Goal: Contribute content

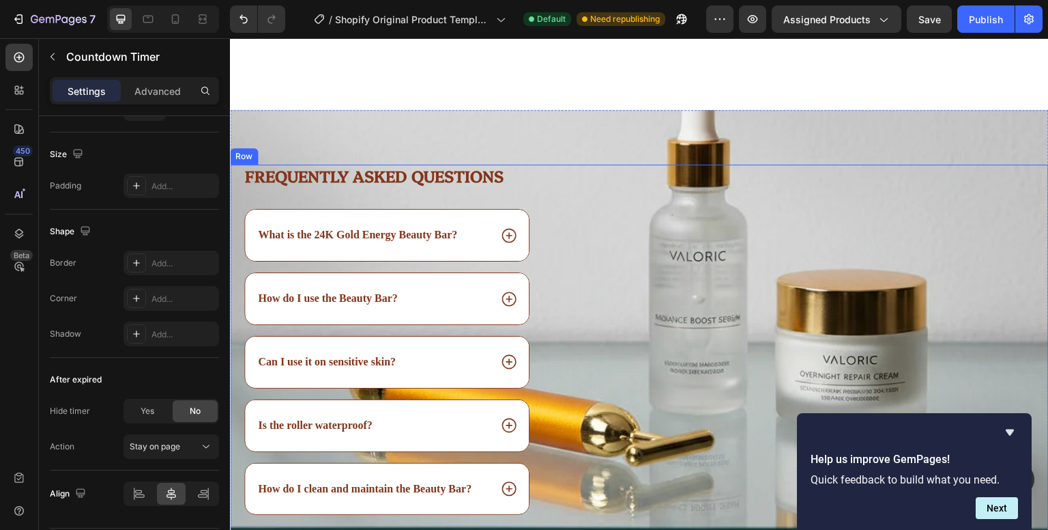
scroll to position [3203, 0]
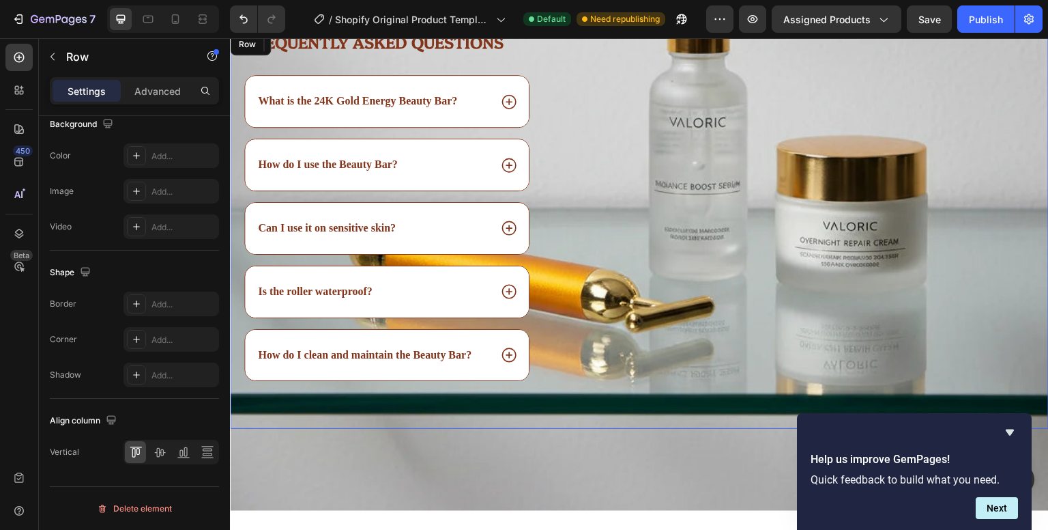
click at [689, 262] on div "Image" at bounding box center [817, 230] width 466 height 399
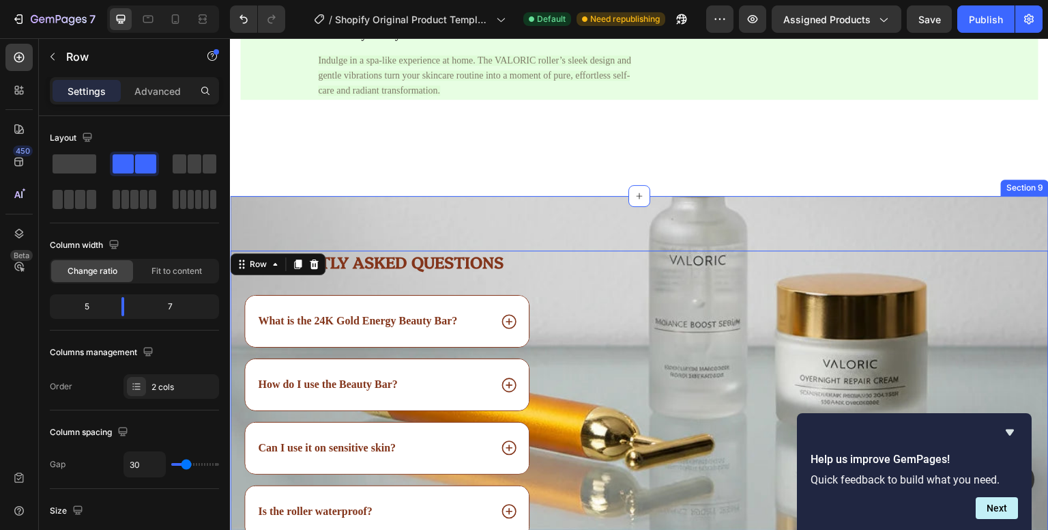
scroll to position [2982, 0]
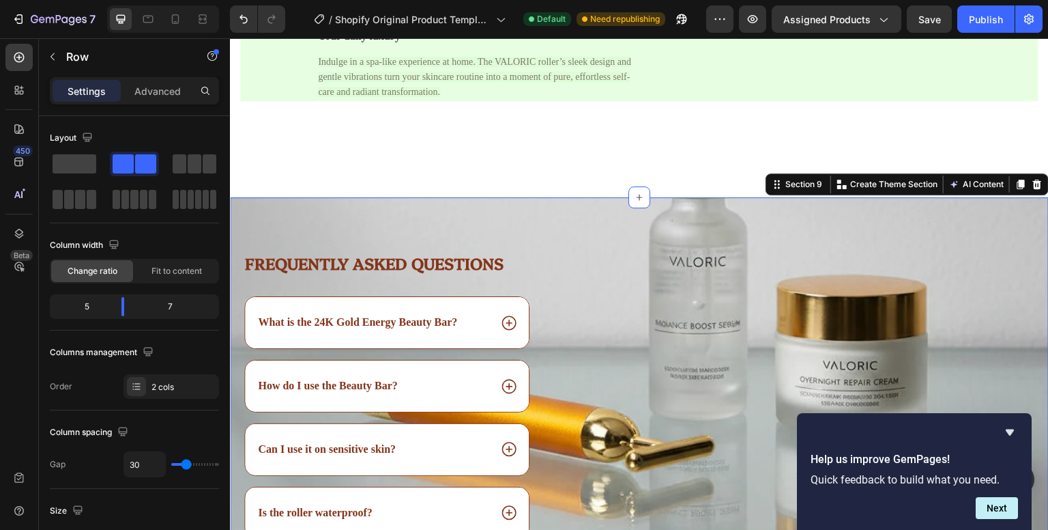
click at [478, 217] on div "Frequently asked questions Heading What is the 24K Gold Energy Beauty Bar? How …" at bounding box center [639, 423] width 819 height 453
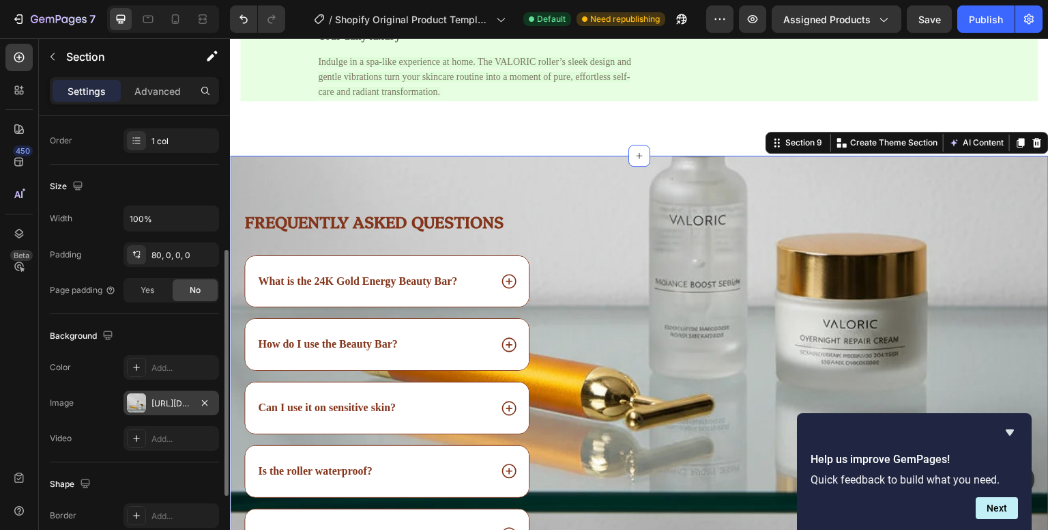
click at [175, 403] on div "[URL][DOMAIN_NAME]" at bounding box center [172, 403] width 40 height 12
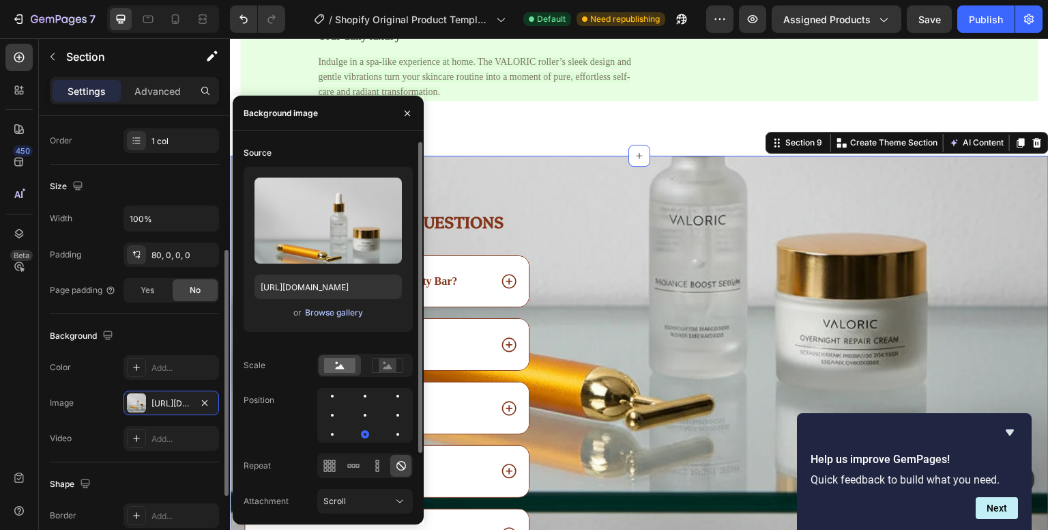
click at [331, 312] on div "Browse gallery" at bounding box center [334, 312] width 58 height 12
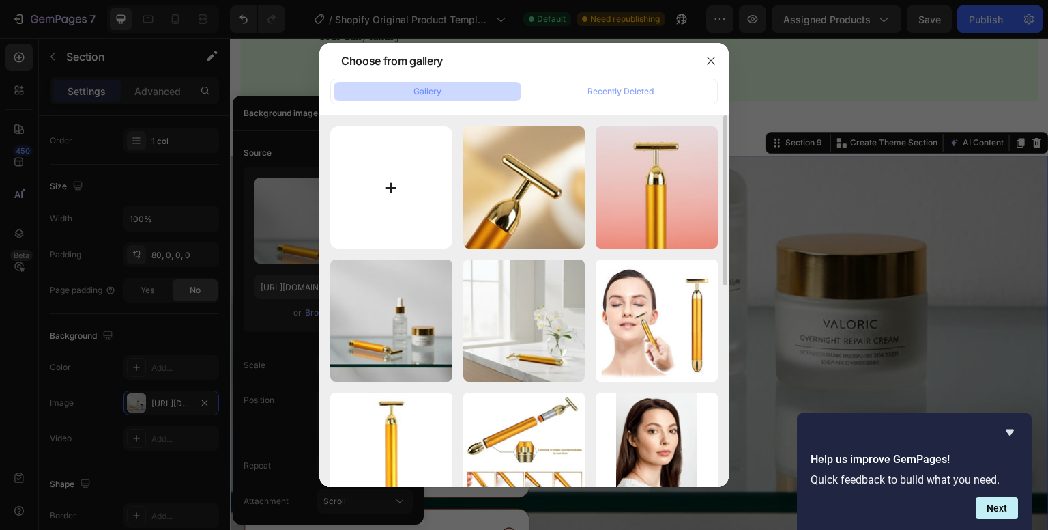
click at [405, 189] on input "file" at bounding box center [391, 187] width 122 height 122
type input "C:\fakepath\even [PERSON_NAME] is known to use faciamassage rollers like the 24…"
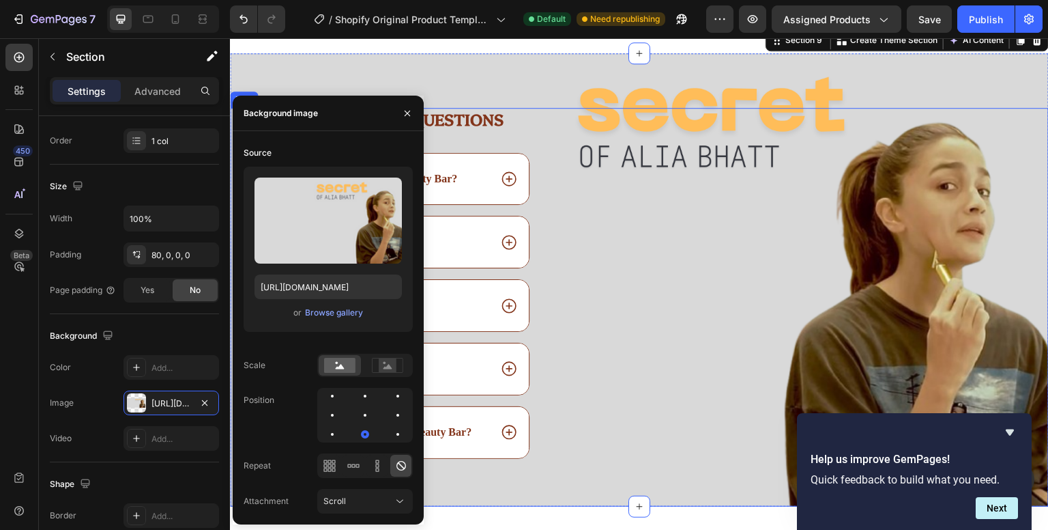
scroll to position [3086, 0]
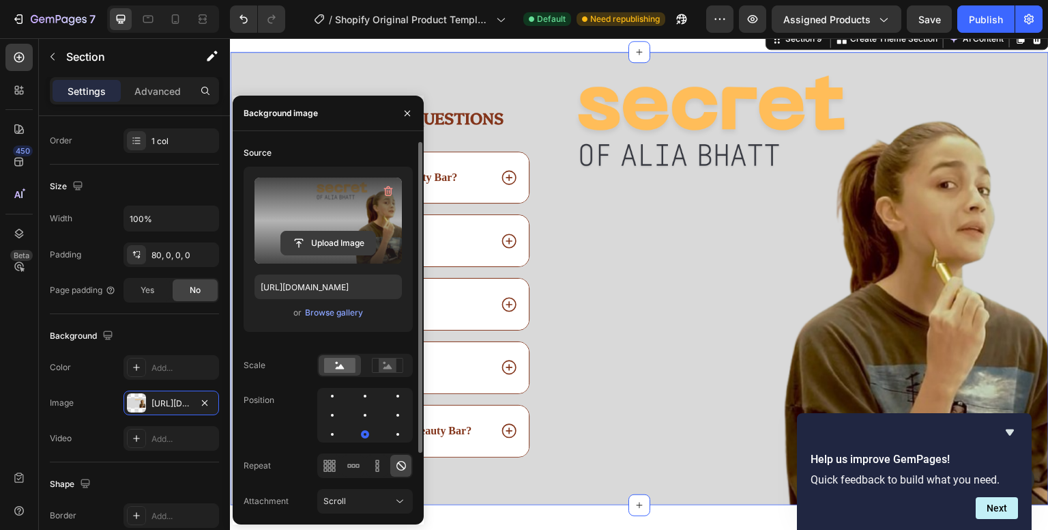
click at [351, 246] on input "file" at bounding box center [328, 242] width 94 height 23
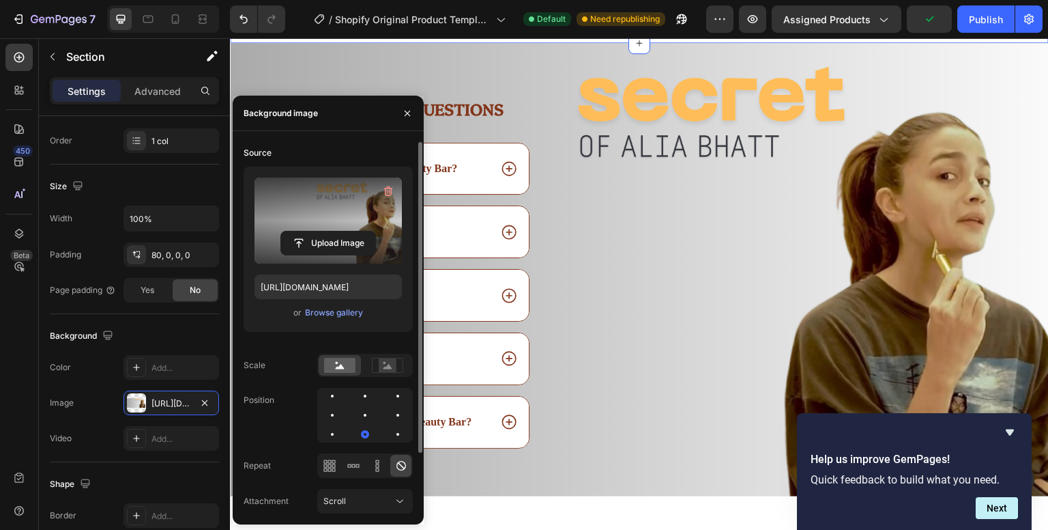
scroll to position [3096, 0]
click at [330, 241] on input "file" at bounding box center [328, 242] width 94 height 23
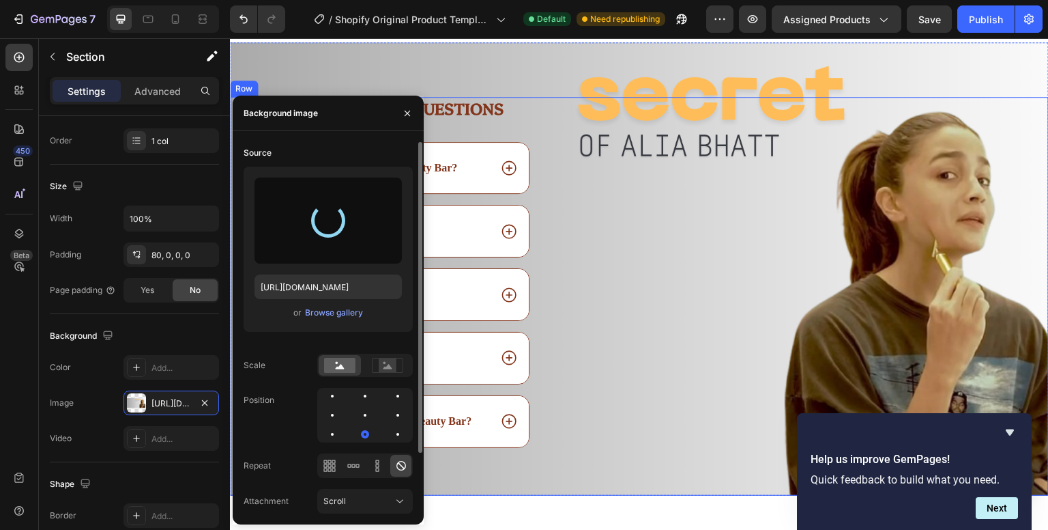
type input "[URL][DOMAIN_NAME]"
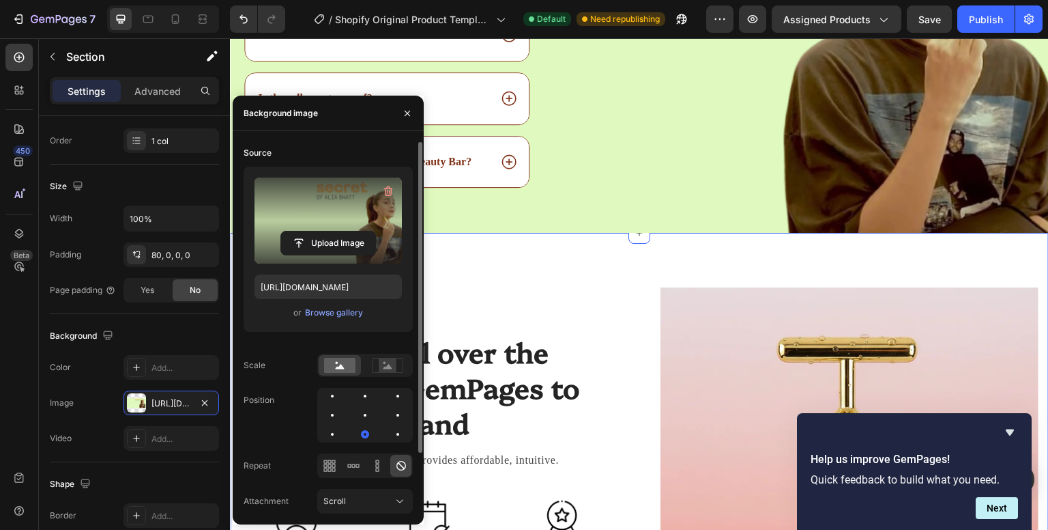
scroll to position [3436, 0]
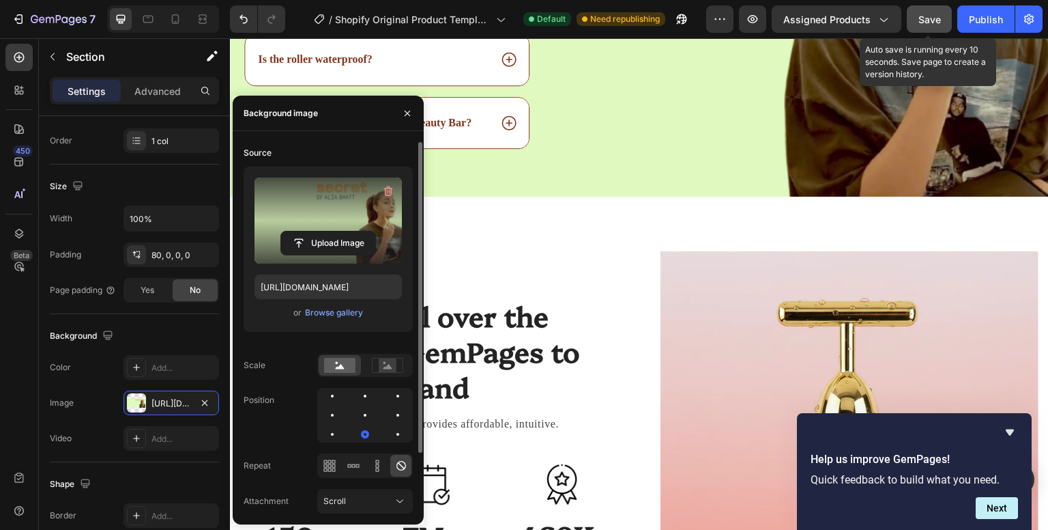
click at [934, 14] on span "Save" at bounding box center [930, 20] width 23 height 12
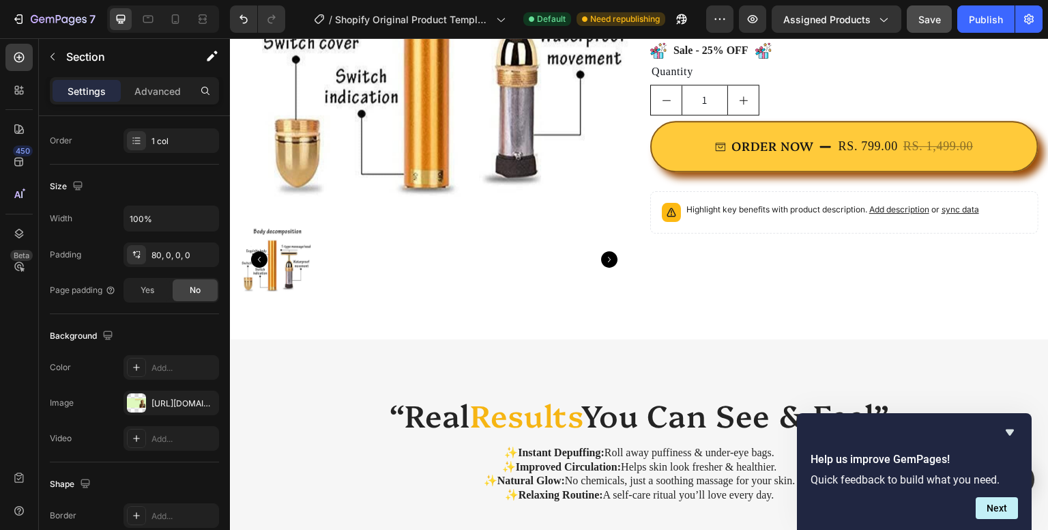
scroll to position [573, 0]
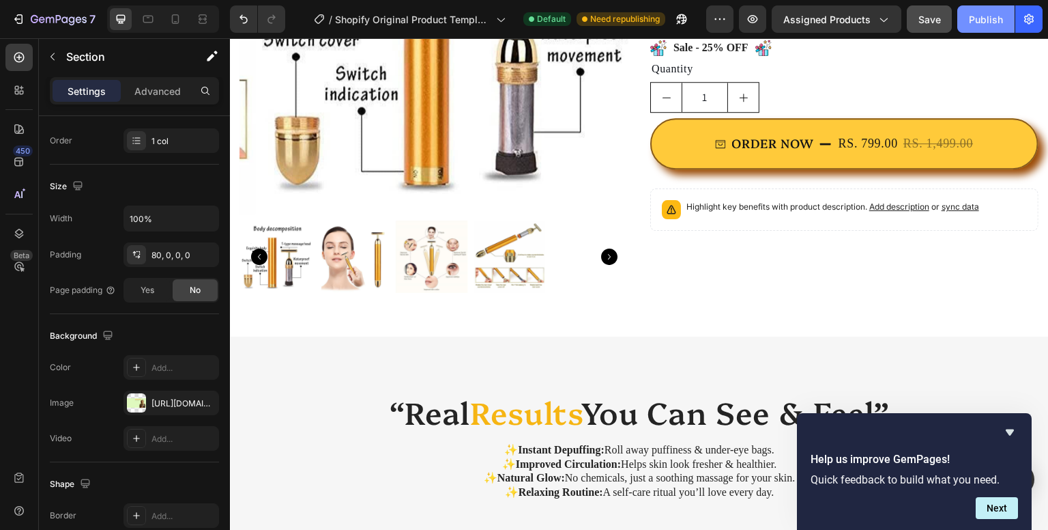
click at [977, 20] on div "Publish" at bounding box center [986, 19] width 34 height 14
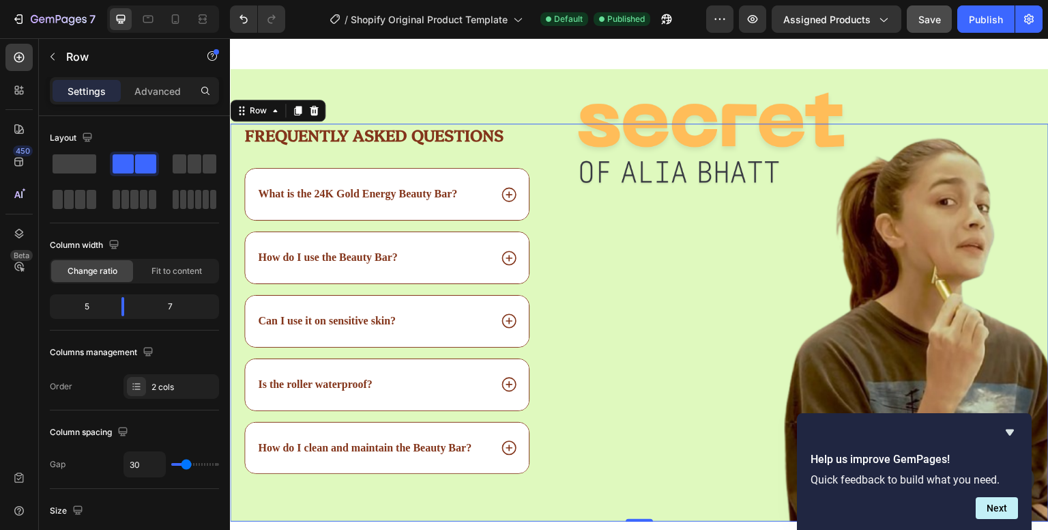
scroll to position [3109, 0]
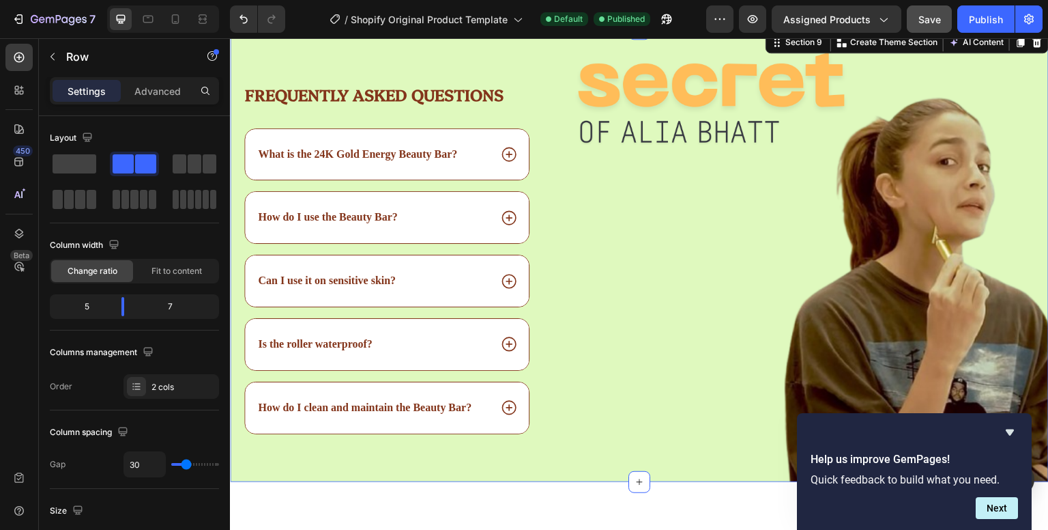
click at [484, 80] on div "Frequently asked questions Heading What is the 24K Gold Energy Beauty Bar? How …" at bounding box center [639, 255] width 819 height 453
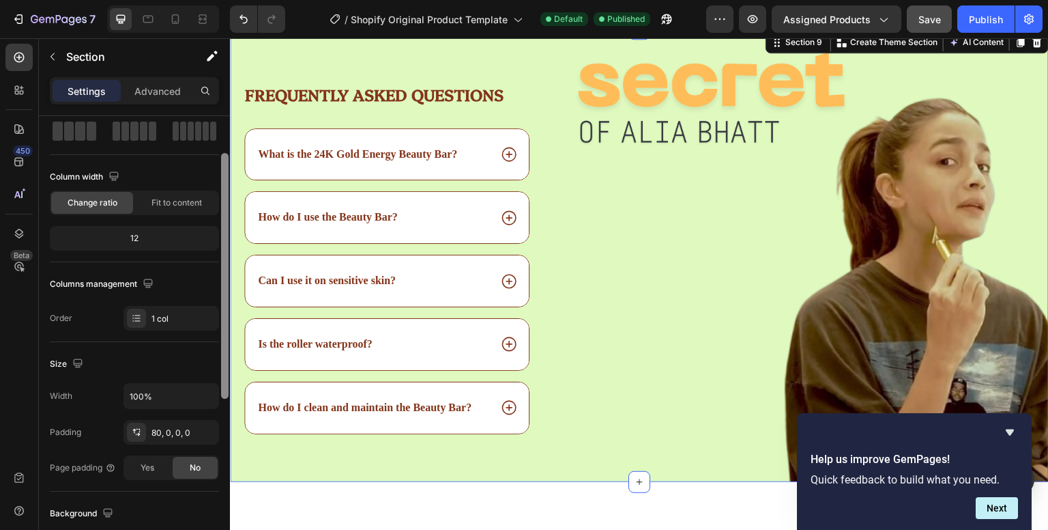
scroll to position [379, 0]
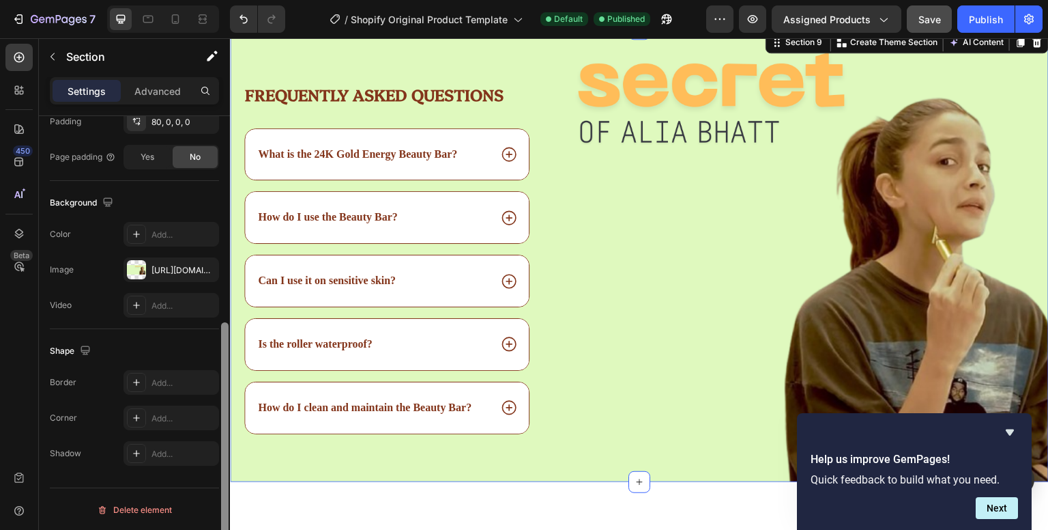
drag, startPoint x: 220, startPoint y: 261, endPoint x: 227, endPoint y: 303, distance: 42.8
click at [227, 303] on div at bounding box center [225, 342] width 10 height 452
click at [189, 274] on div "[URL][DOMAIN_NAME]" at bounding box center [172, 270] width 40 height 12
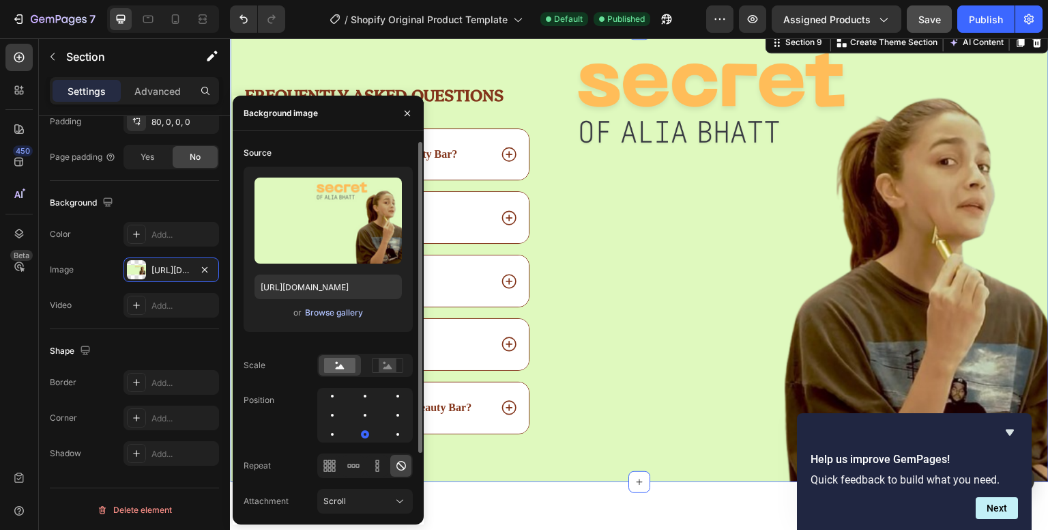
click at [324, 312] on div "Browse gallery" at bounding box center [334, 312] width 58 height 12
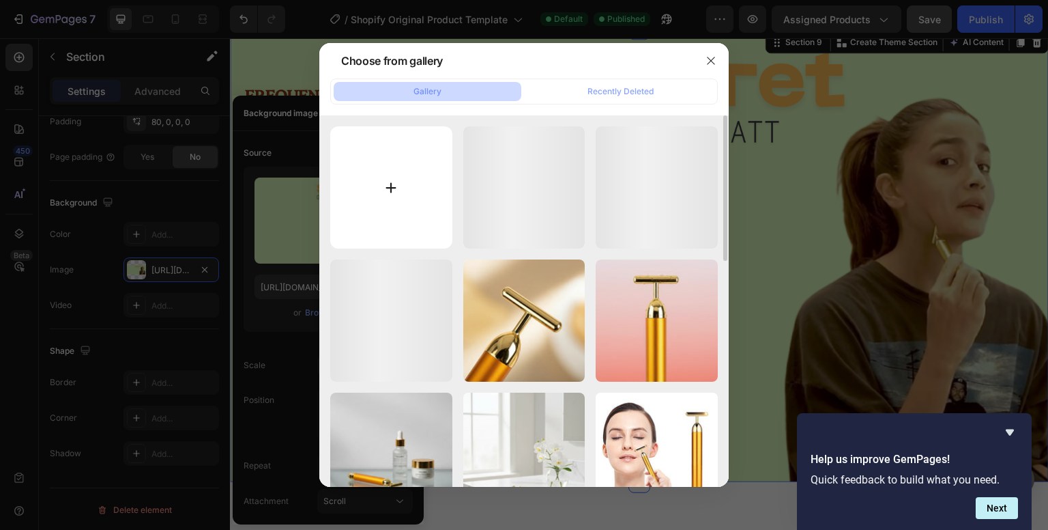
click at [371, 201] on input "file" at bounding box center [391, 187] width 122 height 122
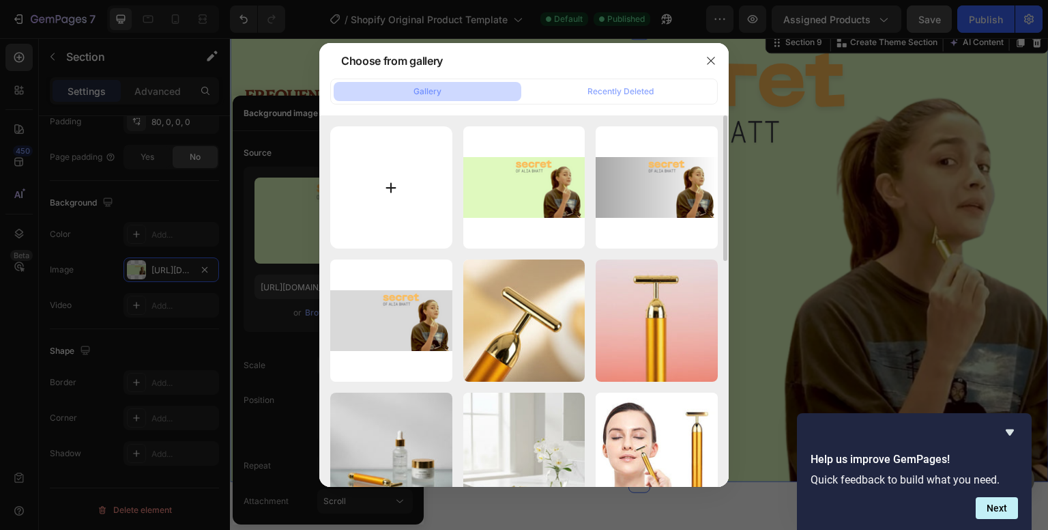
type input "C:\fakepath\even [PERSON_NAME] is known to use faciamassage rollers like the 24…"
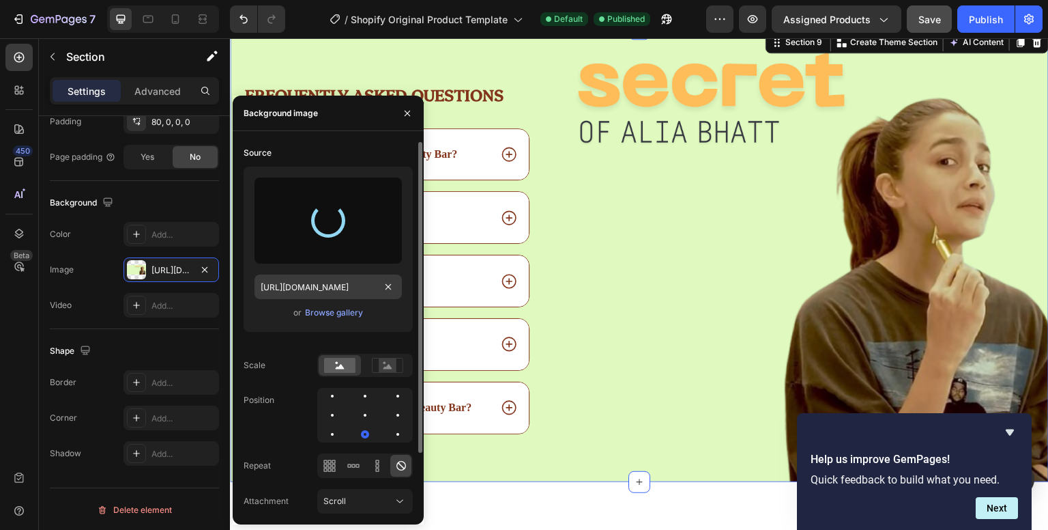
type input "[URL][DOMAIN_NAME]"
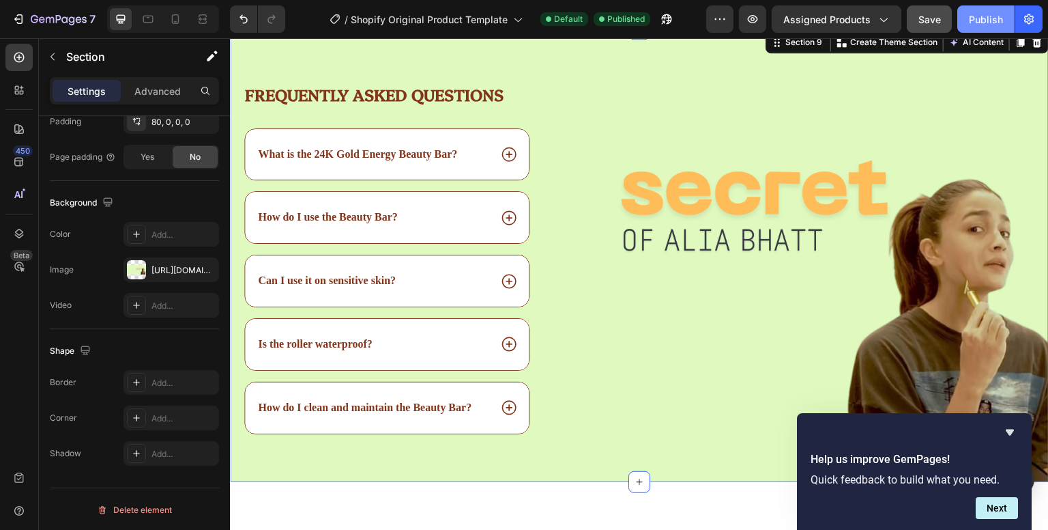
click at [988, 18] on div "Publish" at bounding box center [986, 19] width 34 height 14
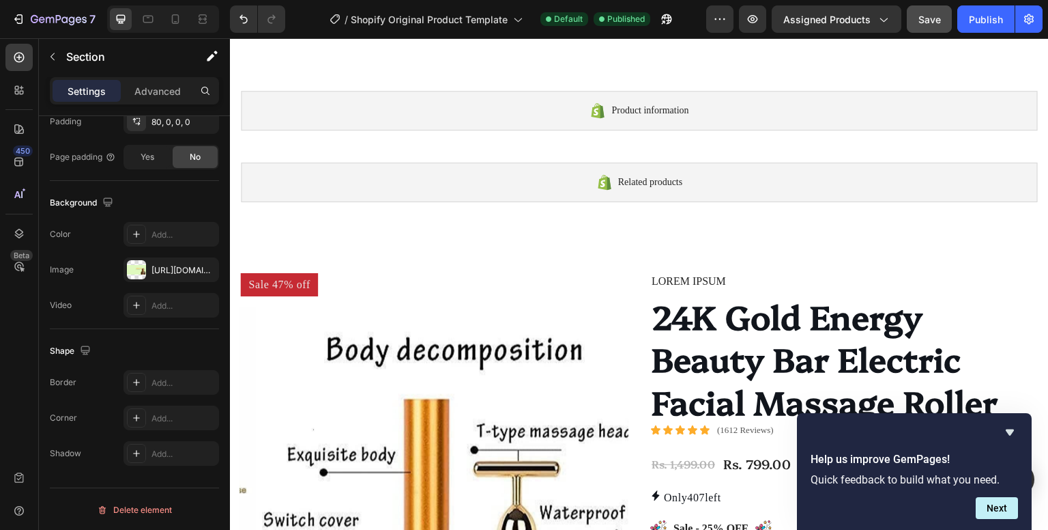
scroll to position [79, 0]
